Goal: Complete application form

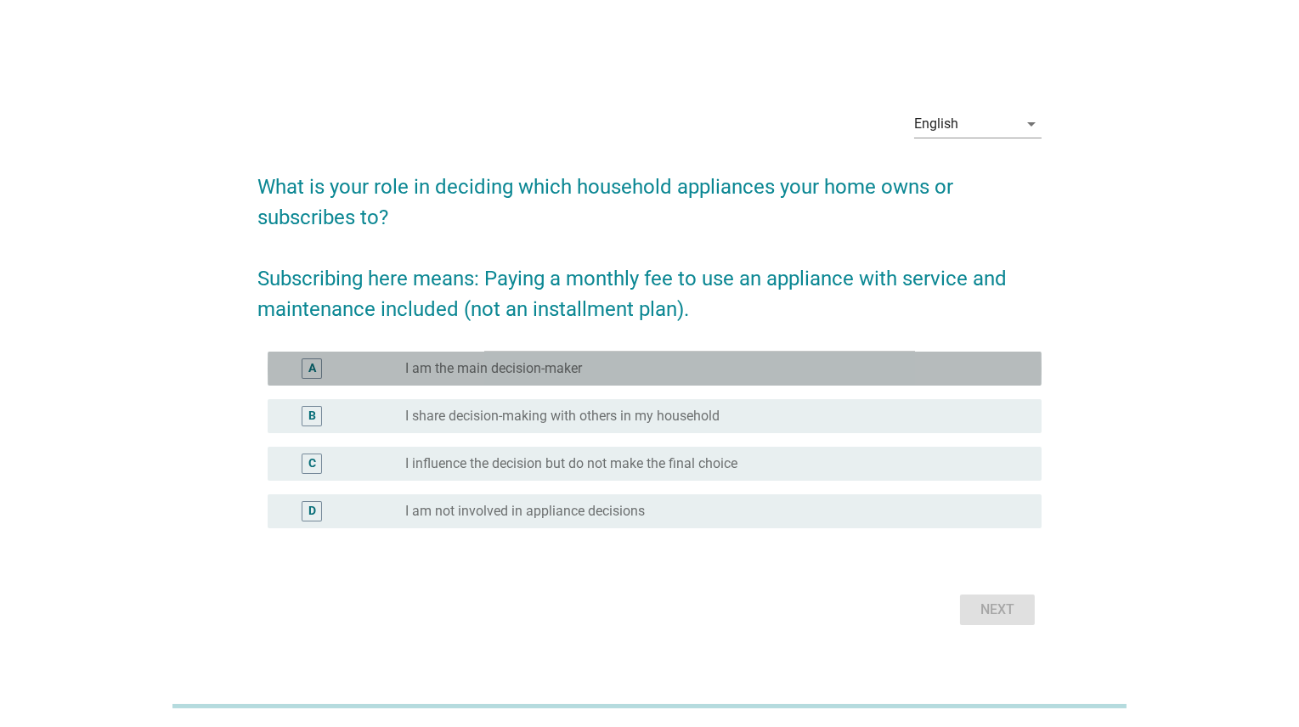
click at [489, 372] on label "I am the main decision-maker" at bounding box center [493, 368] width 177 height 17
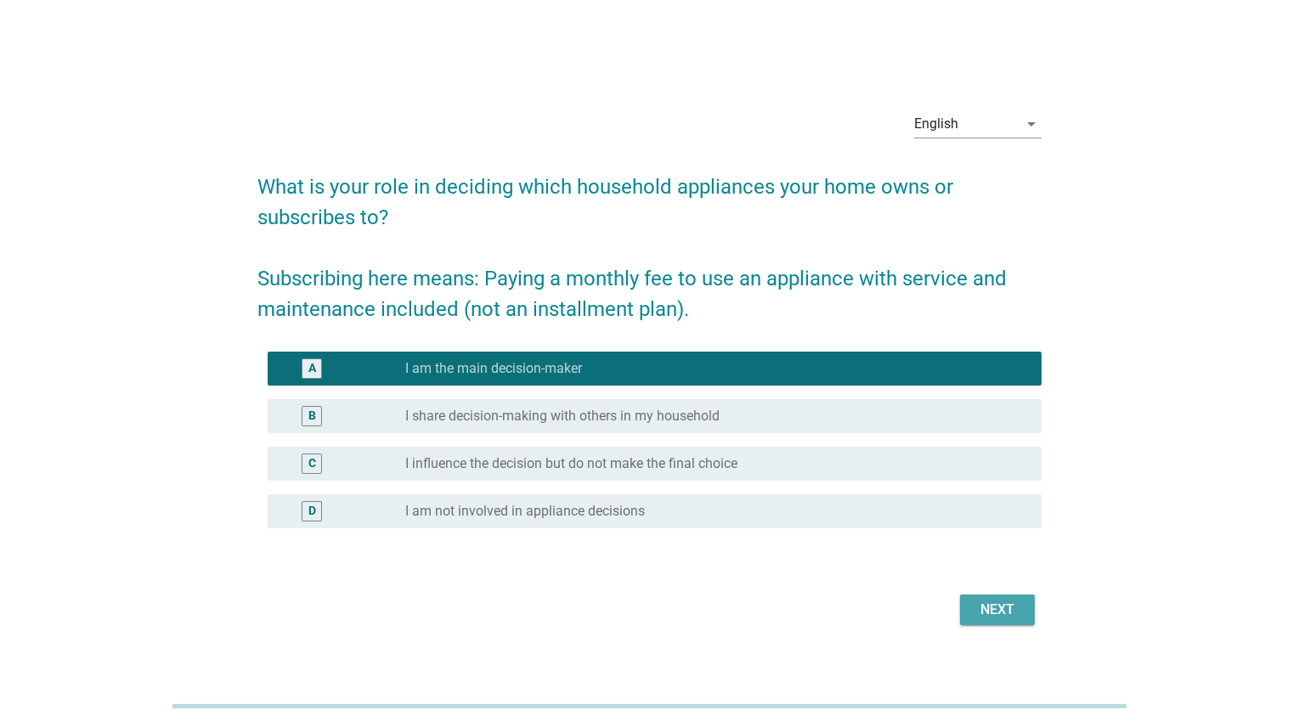
click at [998, 615] on div "Next" at bounding box center [998, 610] width 48 height 20
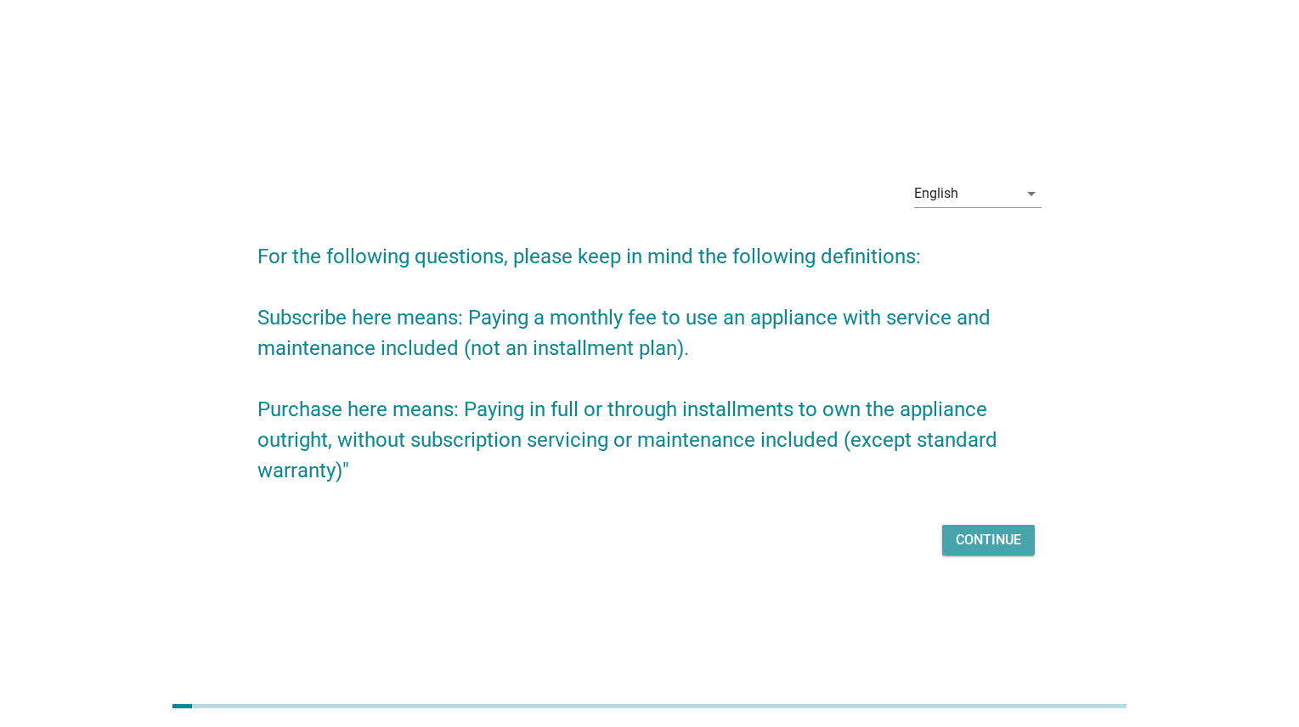
click at [985, 542] on div "Continue" at bounding box center [988, 540] width 65 height 20
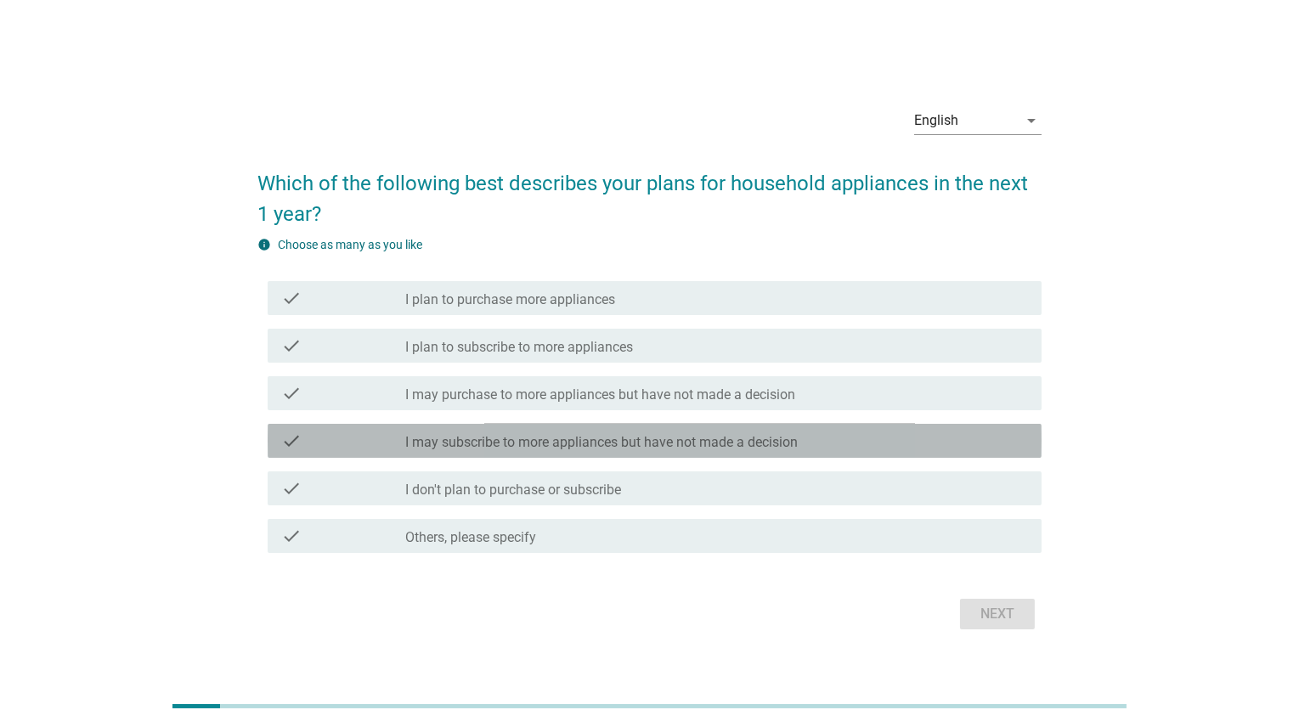
click at [318, 431] on div "check" at bounding box center [343, 441] width 125 height 20
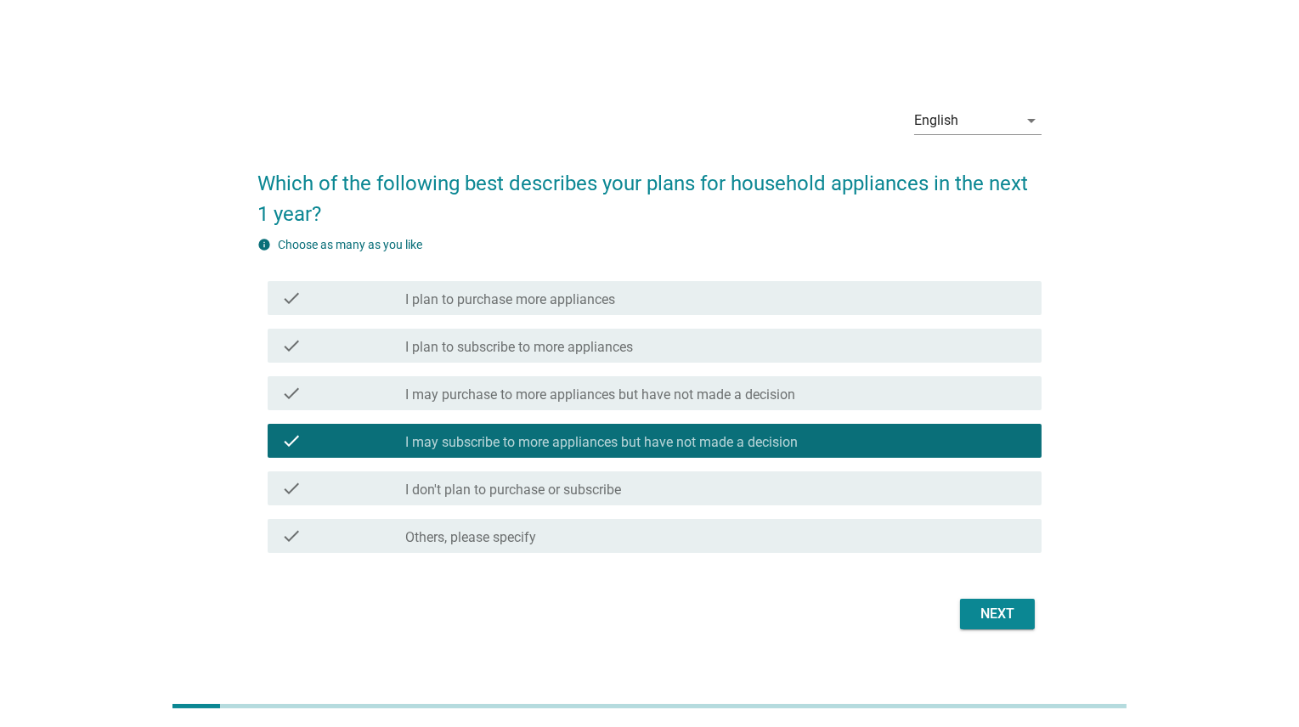
click at [432, 339] on label "I plan to subscribe to more appliances" at bounding box center [519, 347] width 228 height 17
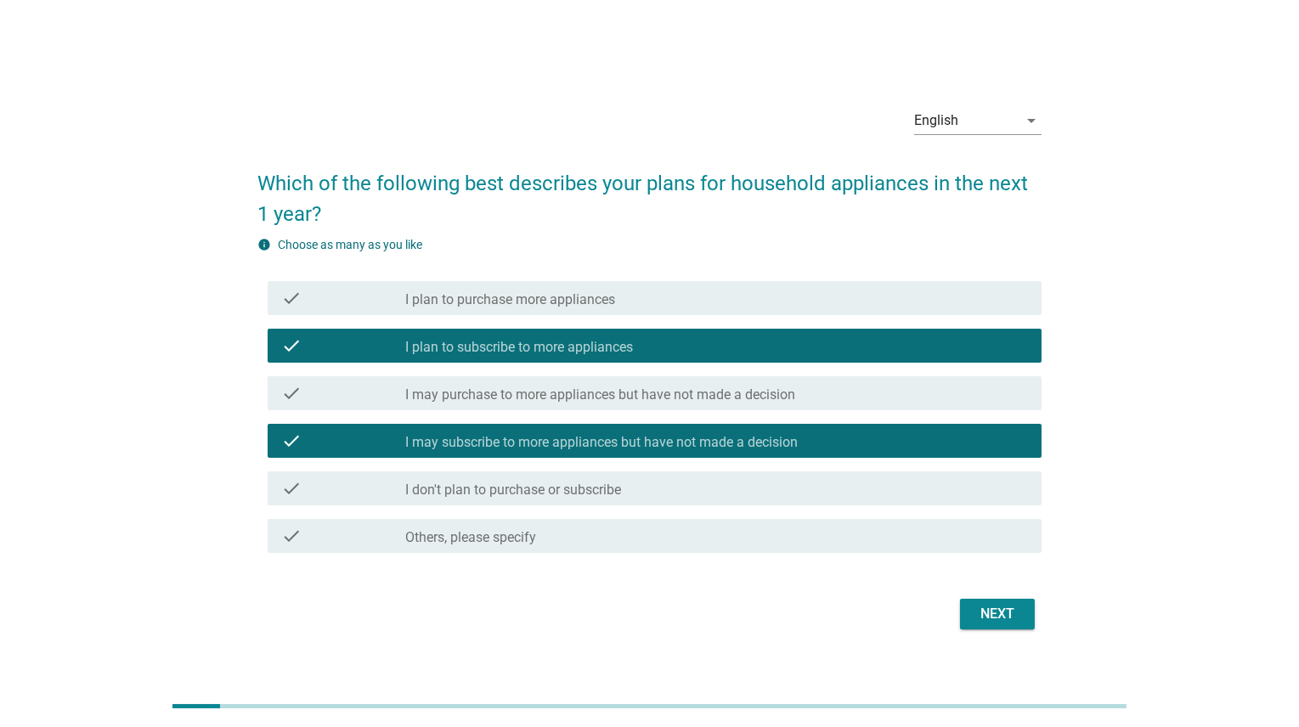
click at [998, 610] on div "Next" at bounding box center [998, 614] width 48 height 20
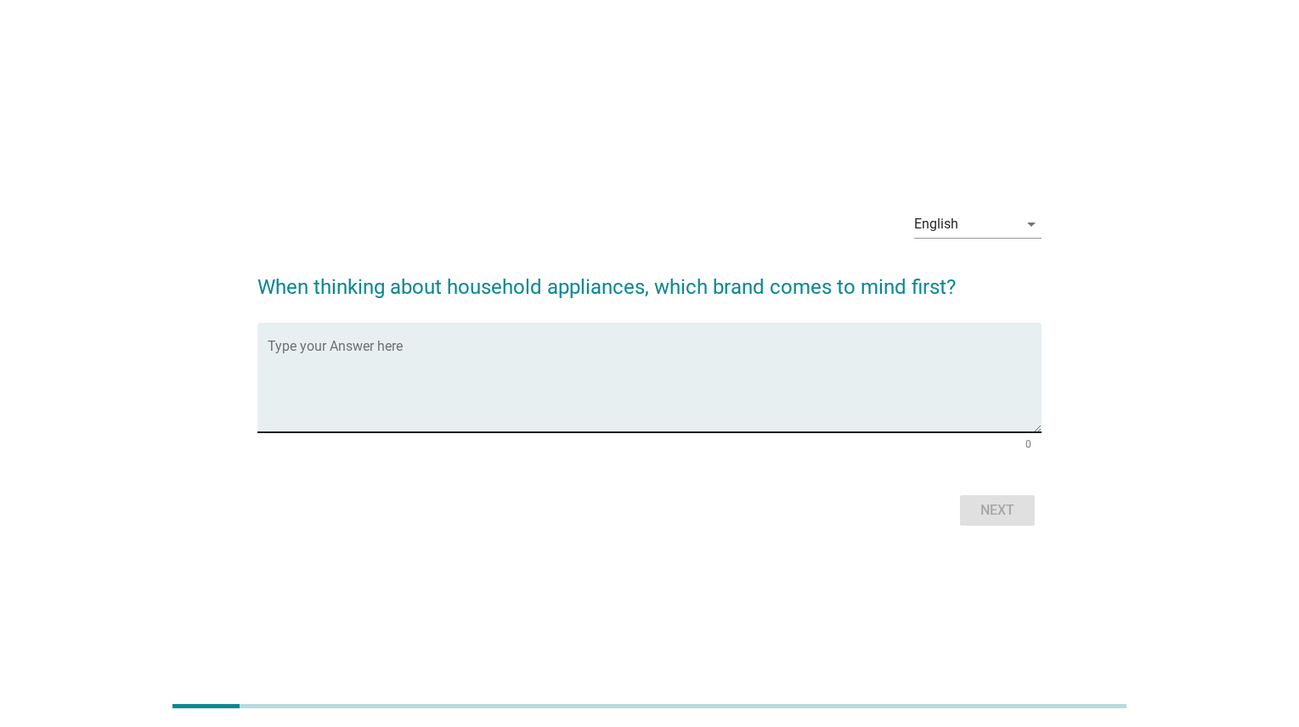
click at [596, 394] on textarea "Type your Answer here" at bounding box center [655, 387] width 774 height 89
click at [448, 356] on textarea "Type your Answer here" at bounding box center [655, 387] width 774 height 89
click at [637, 377] on textarea "Type your Answer here" at bounding box center [655, 387] width 774 height 89
type textarea "Coway"
click at [981, 521] on button "Next" at bounding box center [997, 510] width 75 height 31
